Goal: Information Seeking & Learning: Understand process/instructions

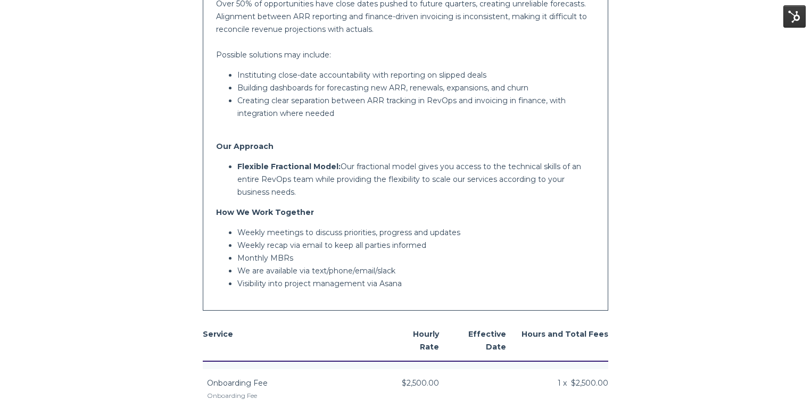
scroll to position [1192, 0]
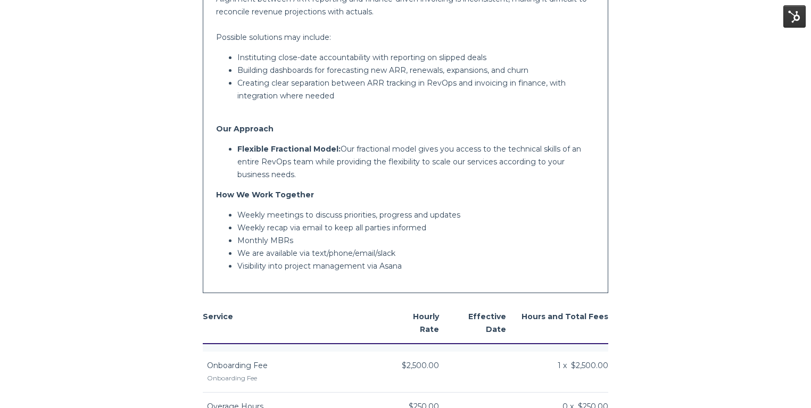
click at [300, 227] on p "Weekly recap via email to keep all parties informed" at bounding box center [416, 227] width 358 height 13
click at [306, 238] on p "Monthly MBRs" at bounding box center [416, 240] width 358 height 13
click at [306, 239] on p "Monthly MBRs" at bounding box center [416, 240] width 358 height 13
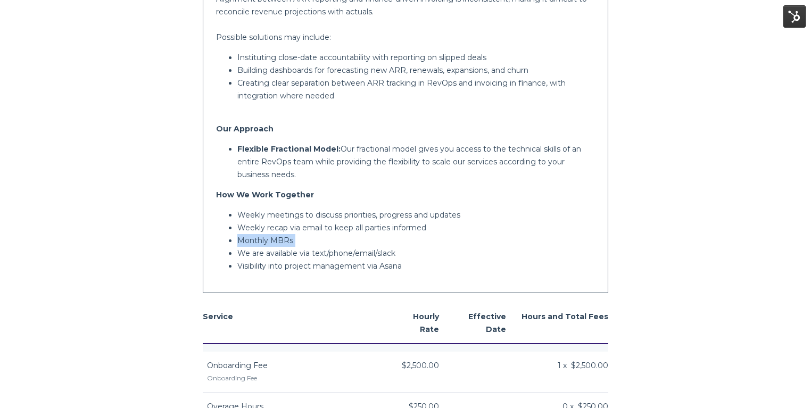
click at [306, 239] on p "Monthly MBRs" at bounding box center [416, 240] width 358 height 13
click at [306, 254] on p "We are available via text/phone/email/slack" at bounding box center [416, 253] width 358 height 13
click at [305, 263] on p "Visibility into project management via Asana" at bounding box center [416, 266] width 358 height 13
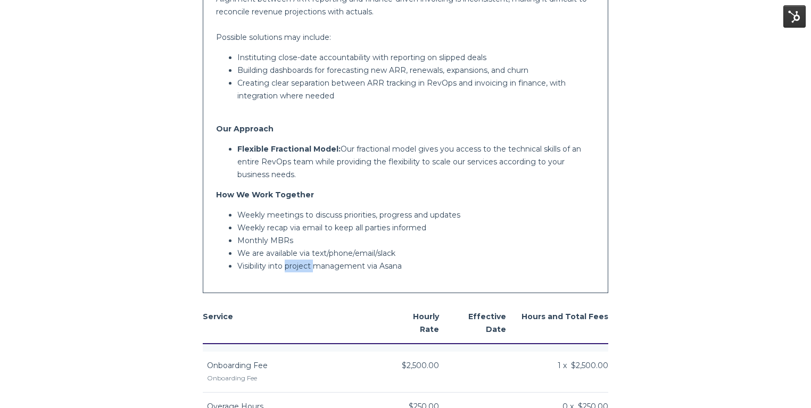
click at [305, 263] on p "Visibility into project management via Asana" at bounding box center [416, 266] width 358 height 13
click at [190, 253] on body "Veritree - Fractional RevOps veritree Vancouver, BC V6A2C9 Canada Vik Kambli vi…" at bounding box center [405, 232] width 811 height 2848
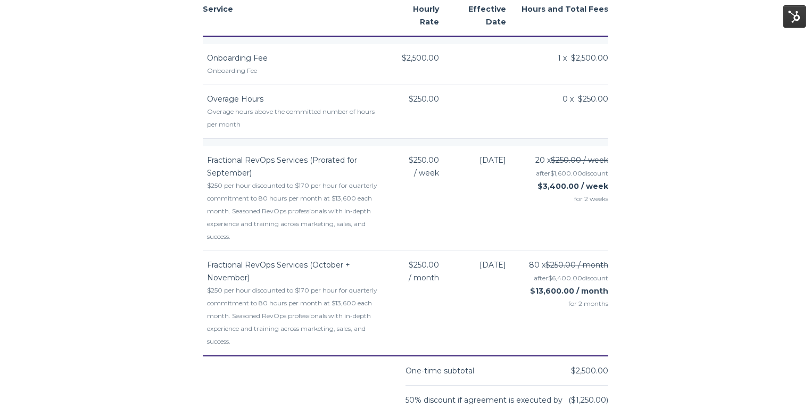
scroll to position [1504, 0]
